Goal: Information Seeking & Learning: Understand process/instructions

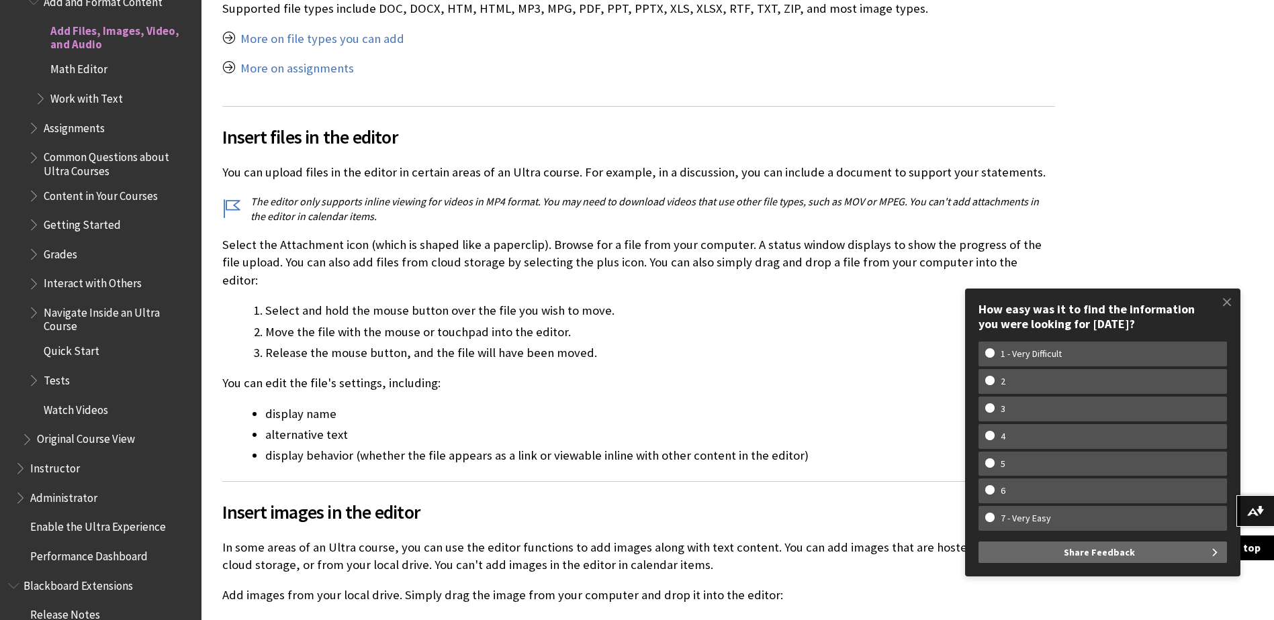
scroll to position [822, 0]
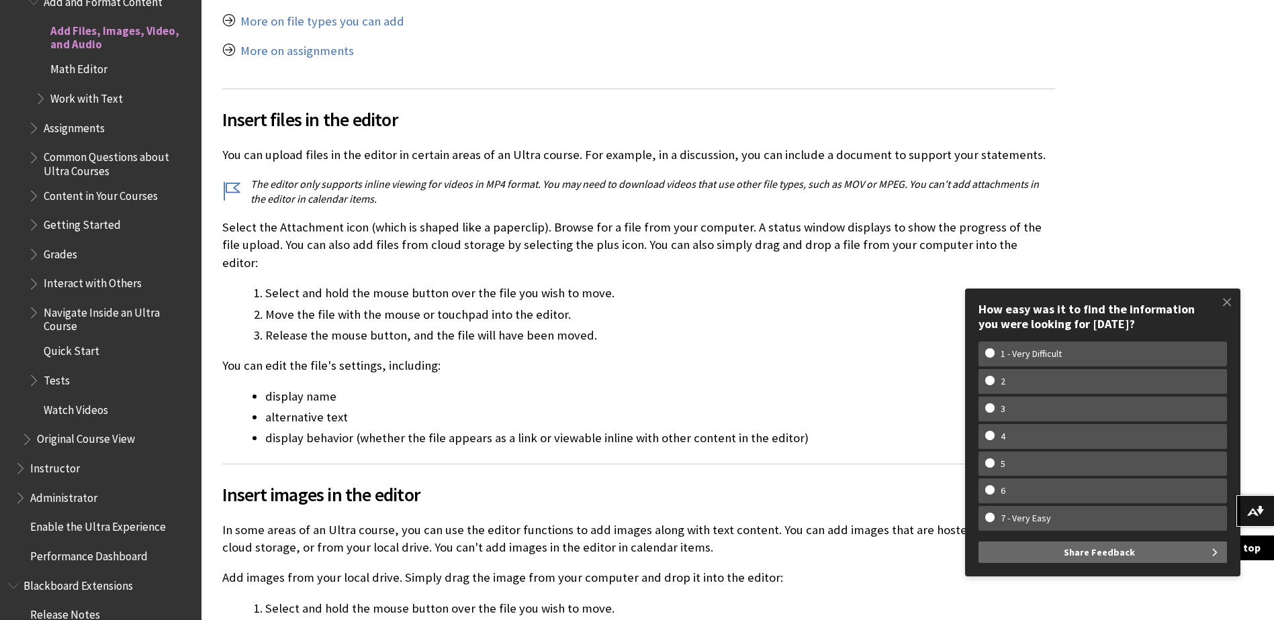
click at [549, 387] on li "display name" at bounding box center [660, 396] width 790 height 19
drag, startPoint x: 1228, startPoint y: 301, endPoint x: 1219, endPoint y: 290, distance: 13.8
click at [1227, 301] on span at bounding box center [1227, 302] width 28 height 28
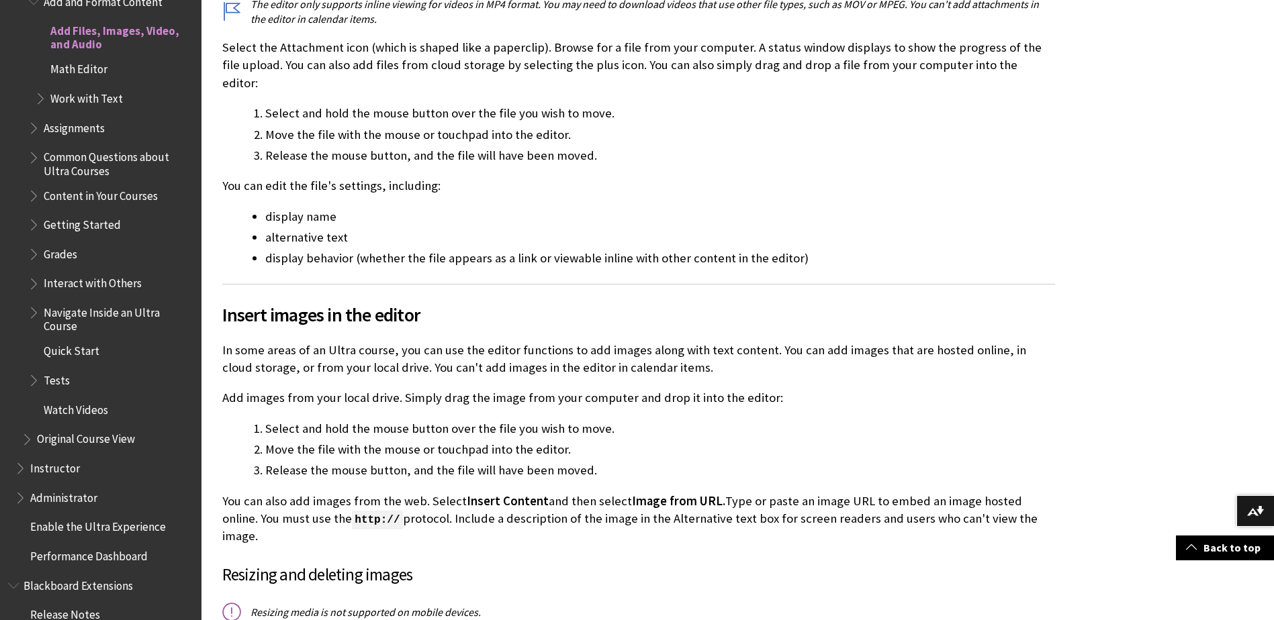
scroll to position [1023, 0]
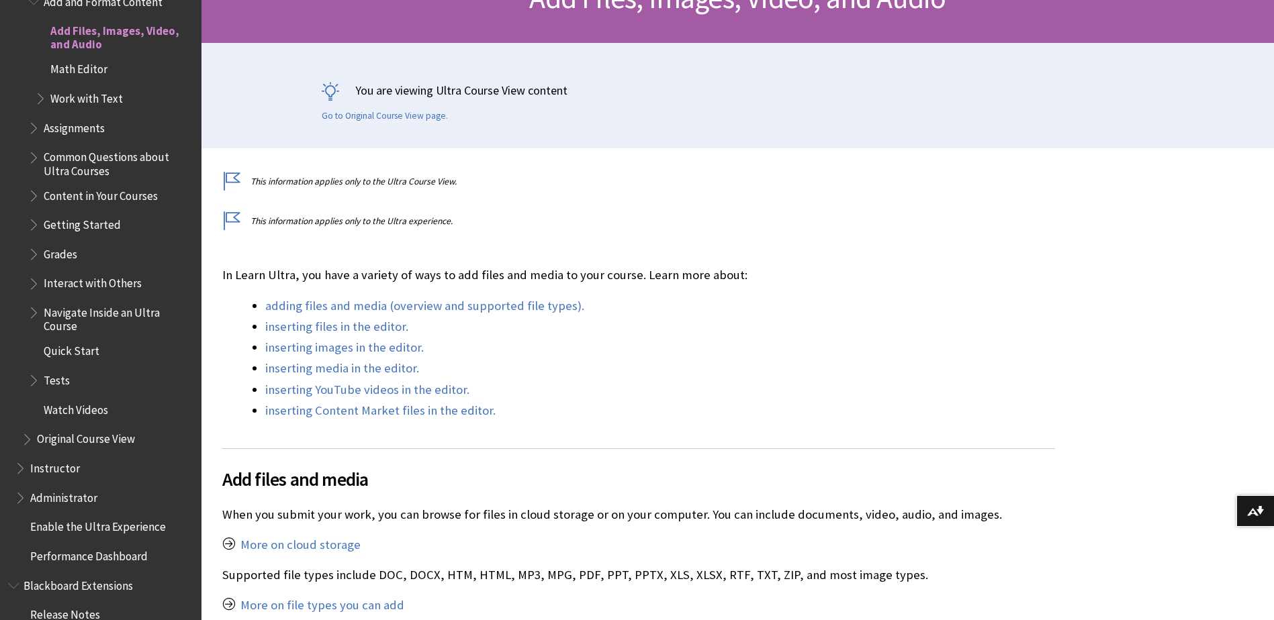
scroll to position [269, 0]
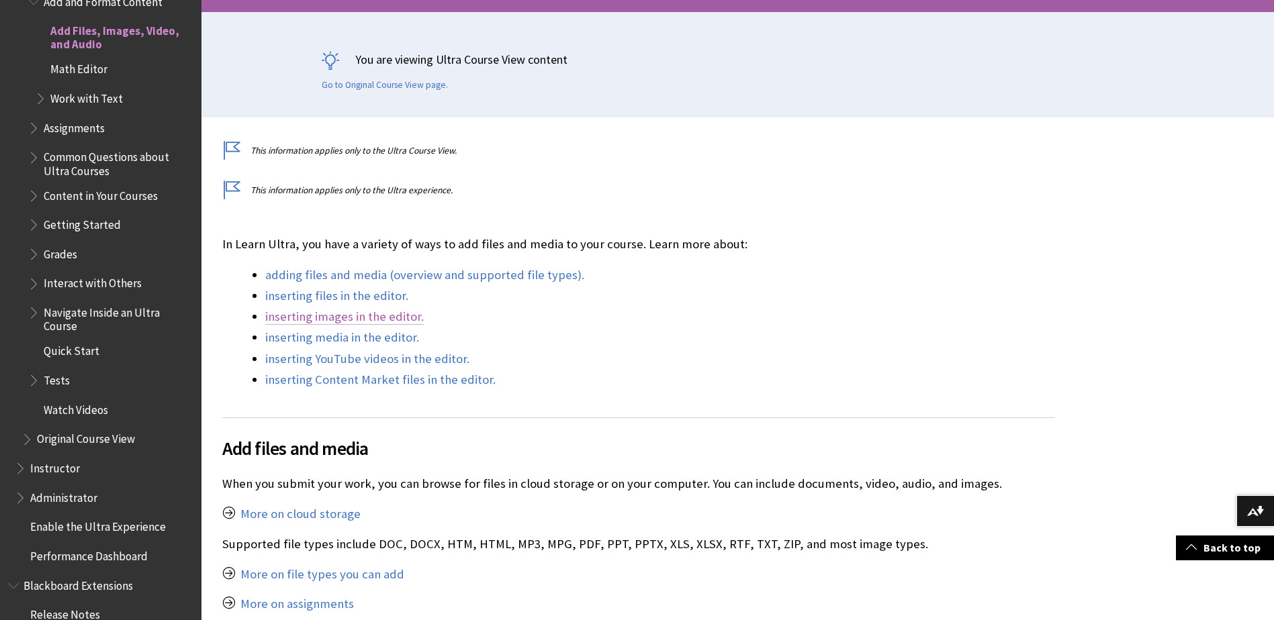
click at [356, 314] on link "inserting images in the editor." at bounding box center [344, 317] width 158 height 16
click at [408, 322] on link "inserting images in the editor." at bounding box center [344, 317] width 158 height 16
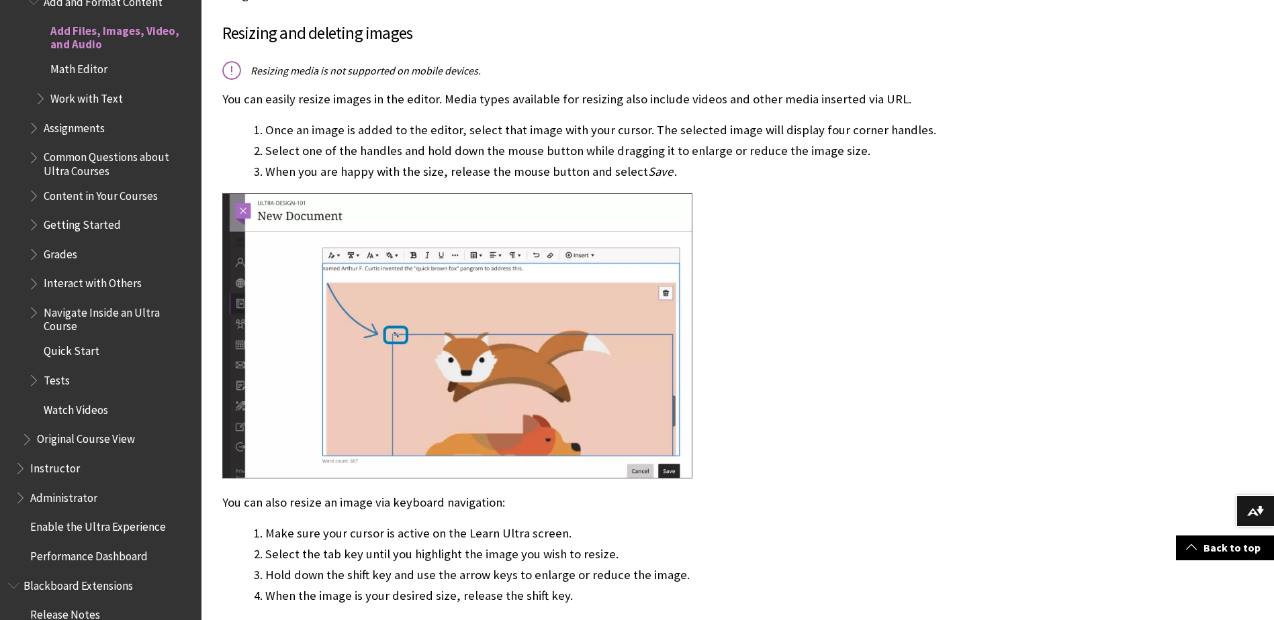
scroll to position [1612, 0]
